Goal: Check status: Check status

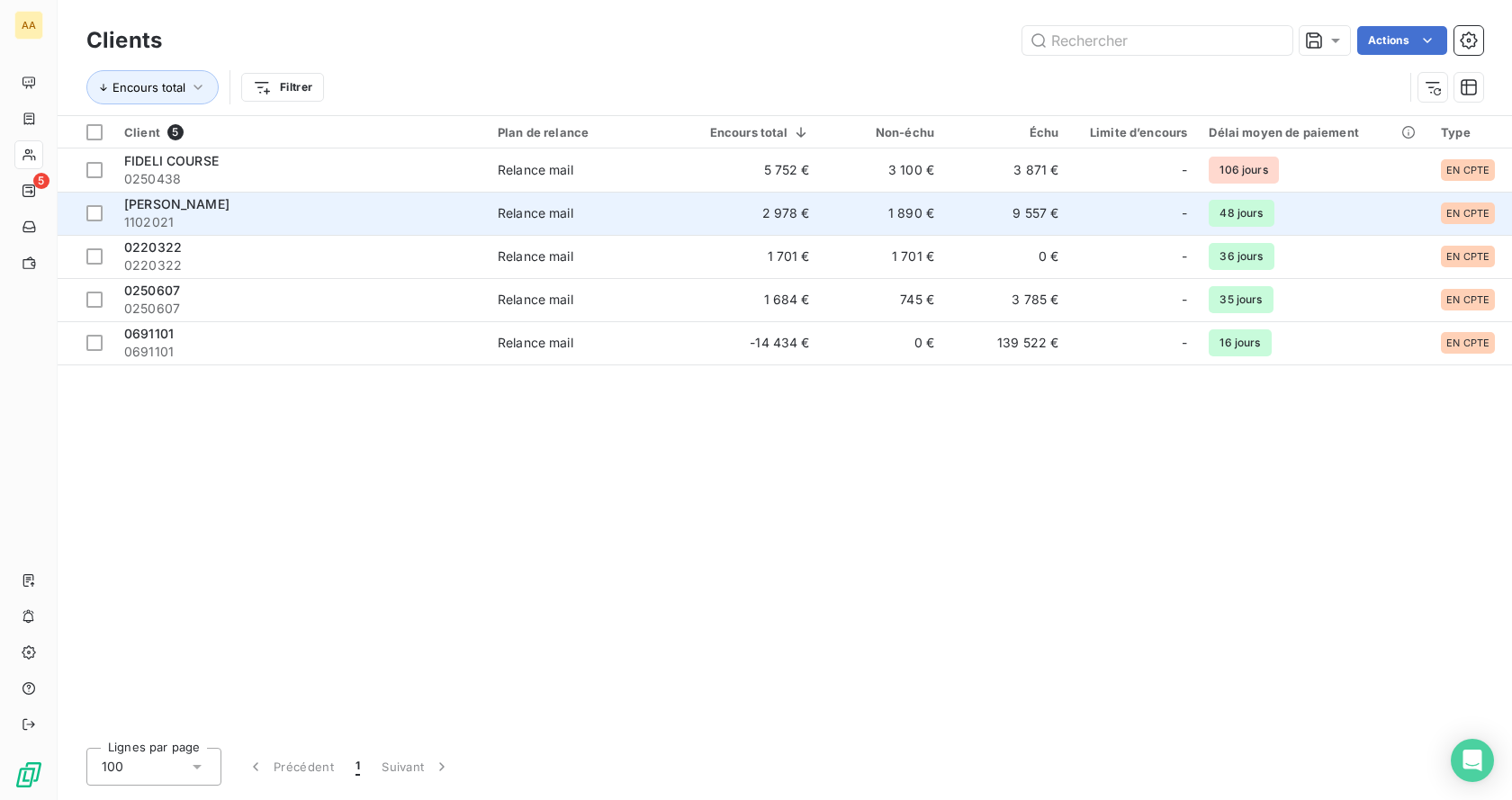
click at [161, 211] on div "[PERSON_NAME]" at bounding box center [300, 204] width 352 height 18
click at [229, 205] on span "[PERSON_NAME]" at bounding box center [177, 204] width 106 height 15
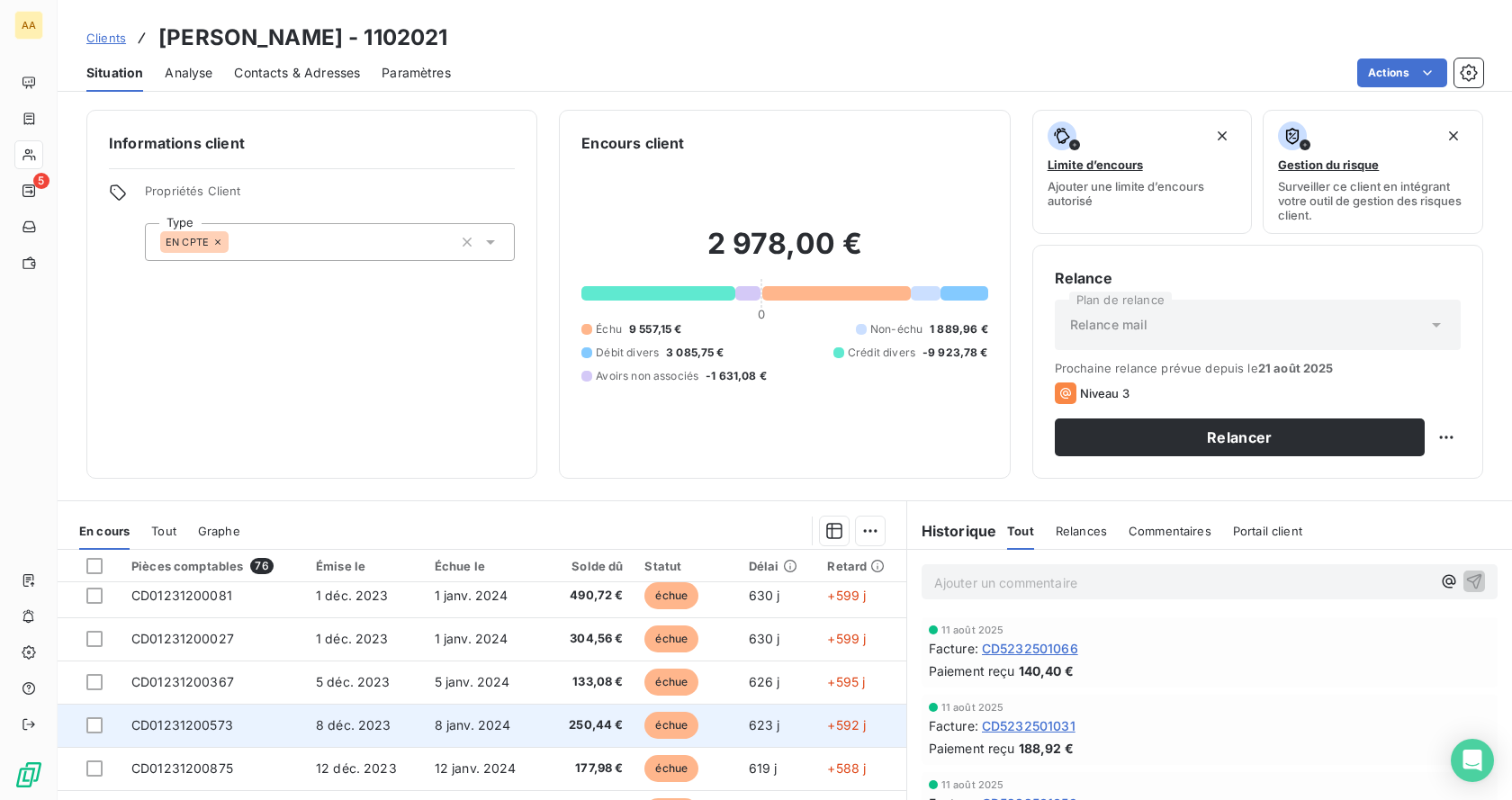
scroll to position [766, 0]
